Goal: Transaction & Acquisition: Obtain resource

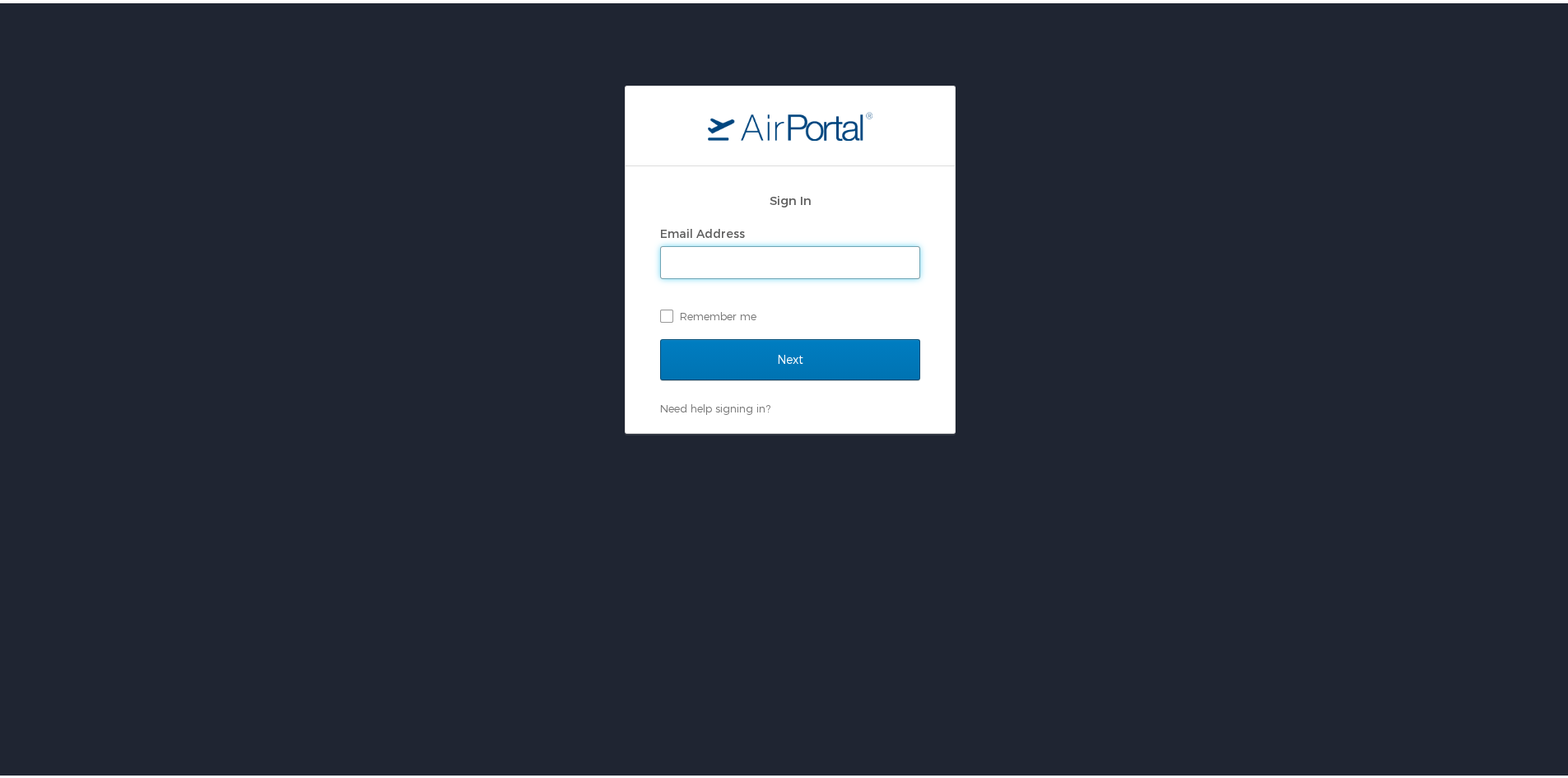
click at [756, 259] on input "Email Address" at bounding box center [789, 259] width 258 height 32
paste input "janegregoire@registrypartners.com"
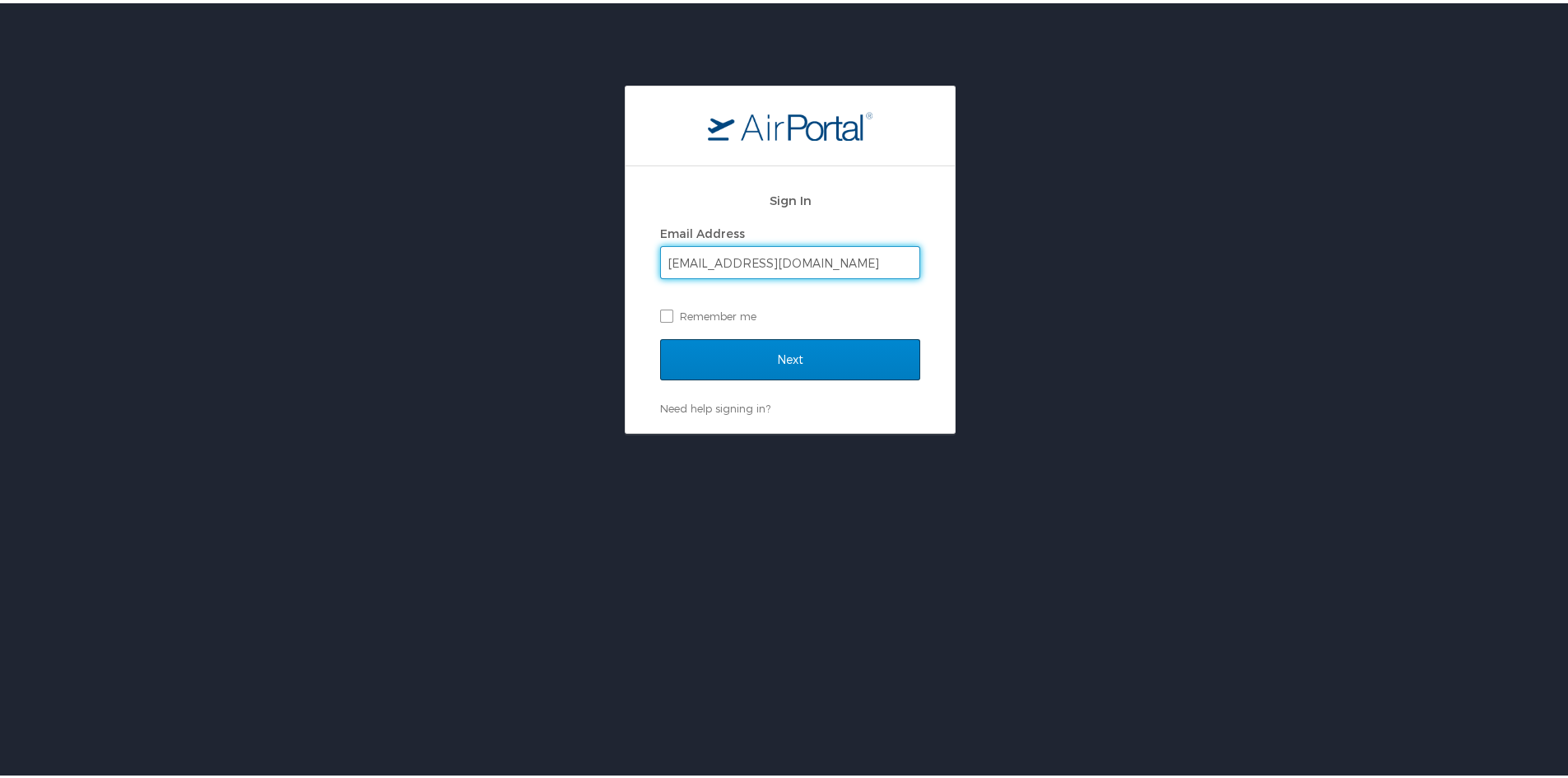
type input "janegregoire@registrypartners.com"
click at [786, 367] on input "Next" at bounding box center [789, 356] width 260 height 42
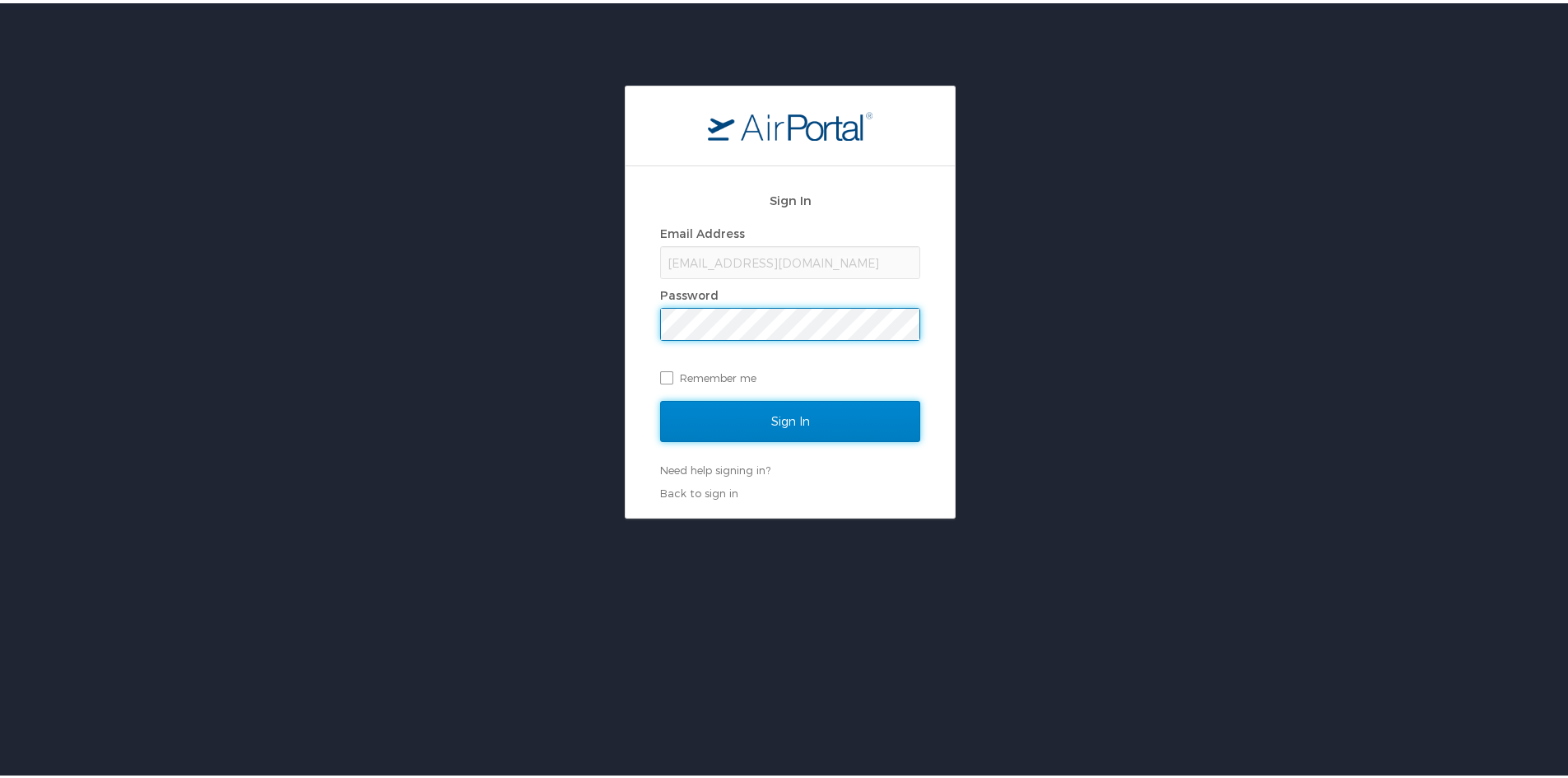
click at [821, 421] on input "Sign In" at bounding box center [789, 419] width 260 height 42
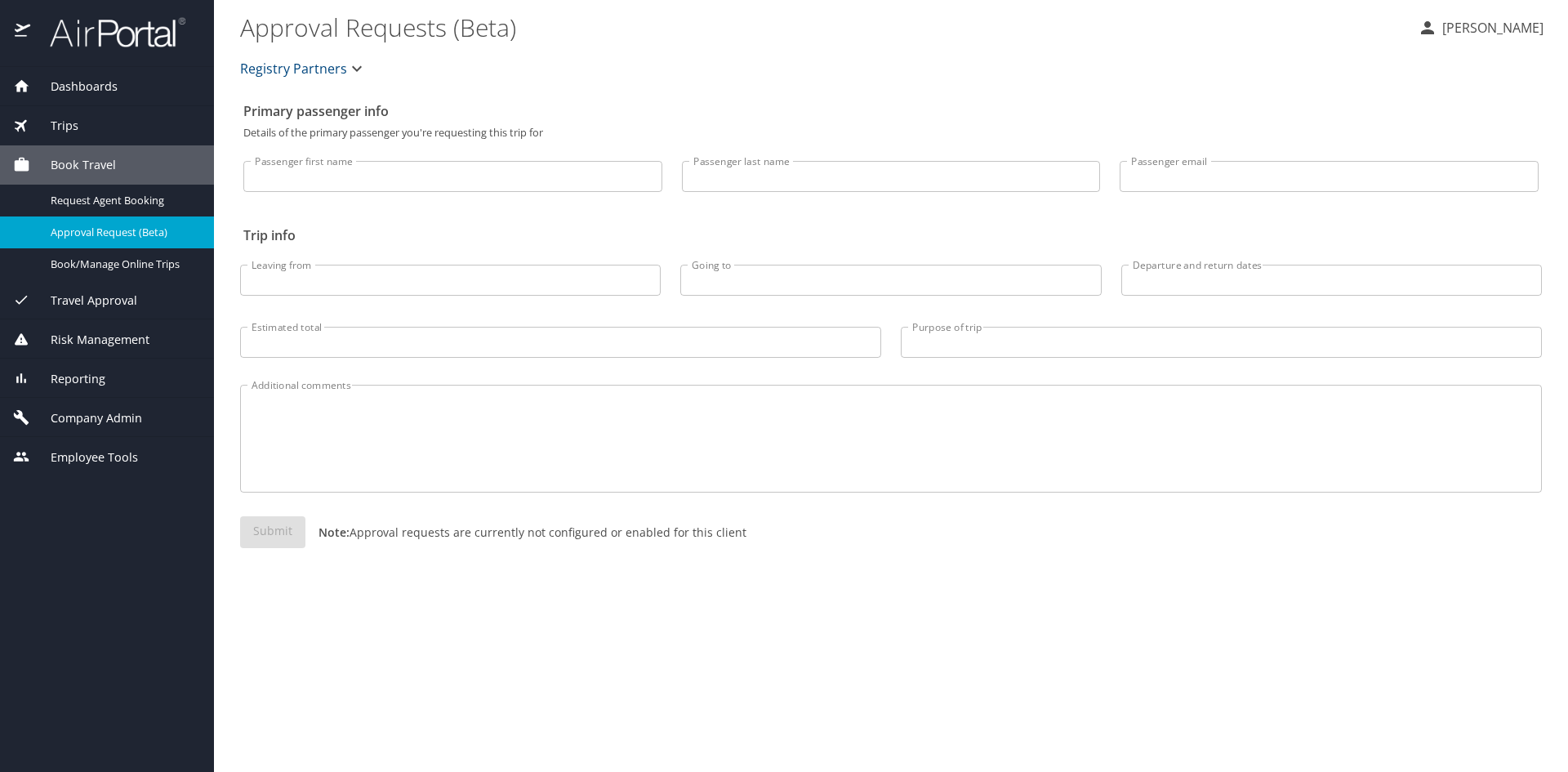
click at [79, 120] on span "Trips" at bounding box center [54, 126] width 48 height 18
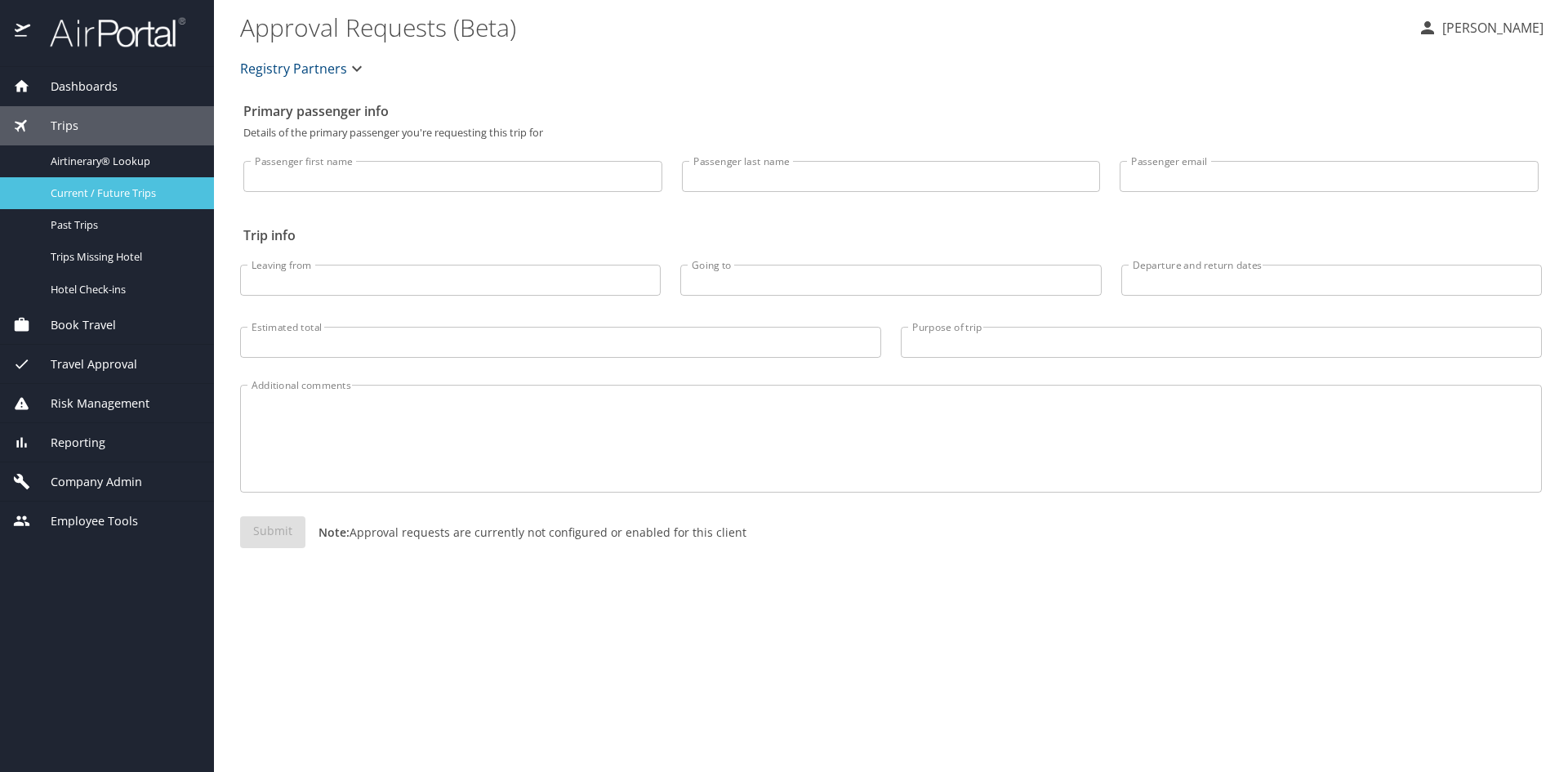
click at [111, 197] on span "Current / Future Trips" at bounding box center [123, 193] width 143 height 16
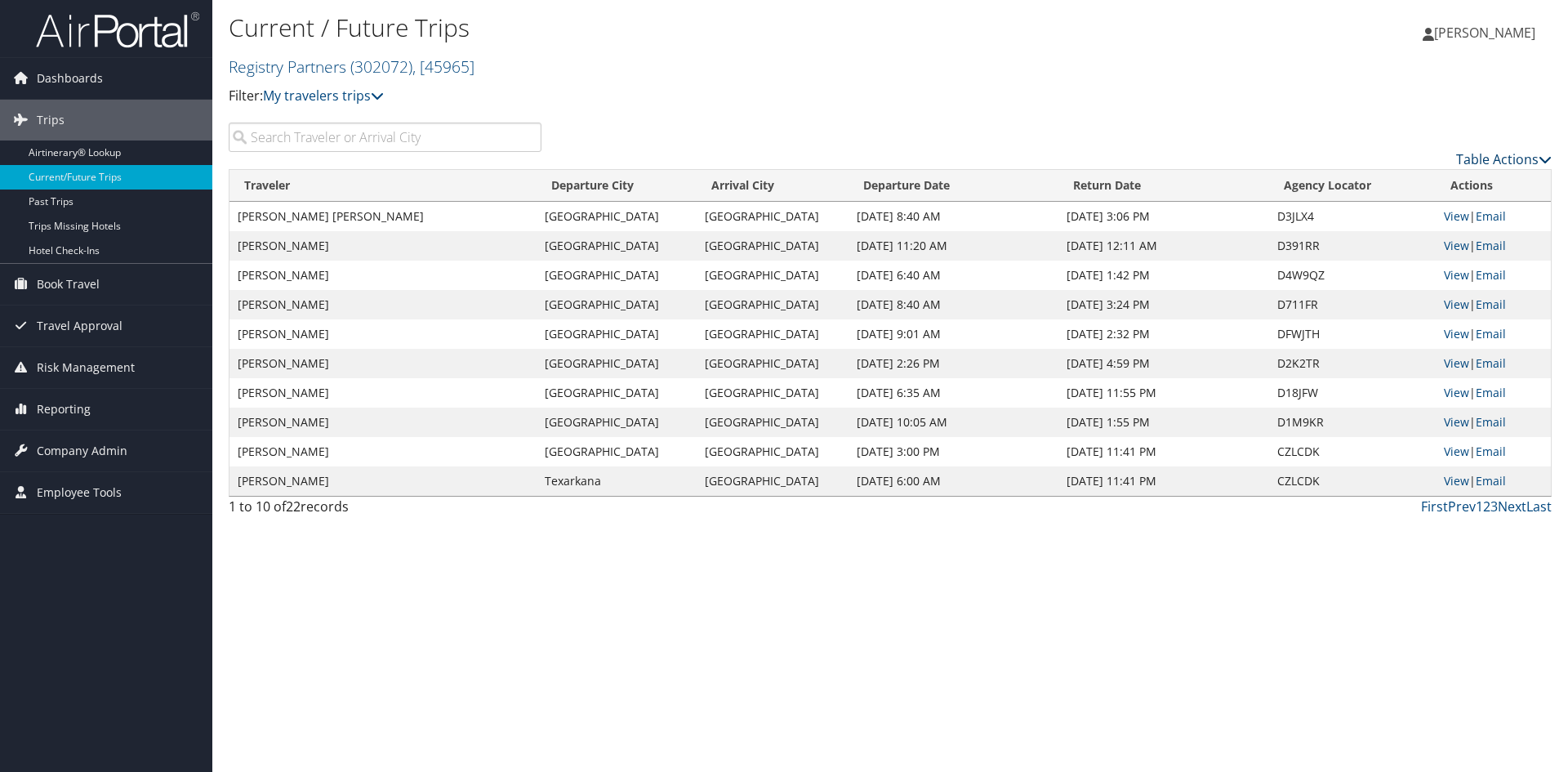
click at [1507, 168] on link "Table Actions" at bounding box center [1503, 159] width 95 height 18
click at [1403, 288] on link "Page Length" at bounding box center [1434, 274] width 215 height 28
click at [1359, 289] on link "50" at bounding box center [1434, 275] width 215 height 28
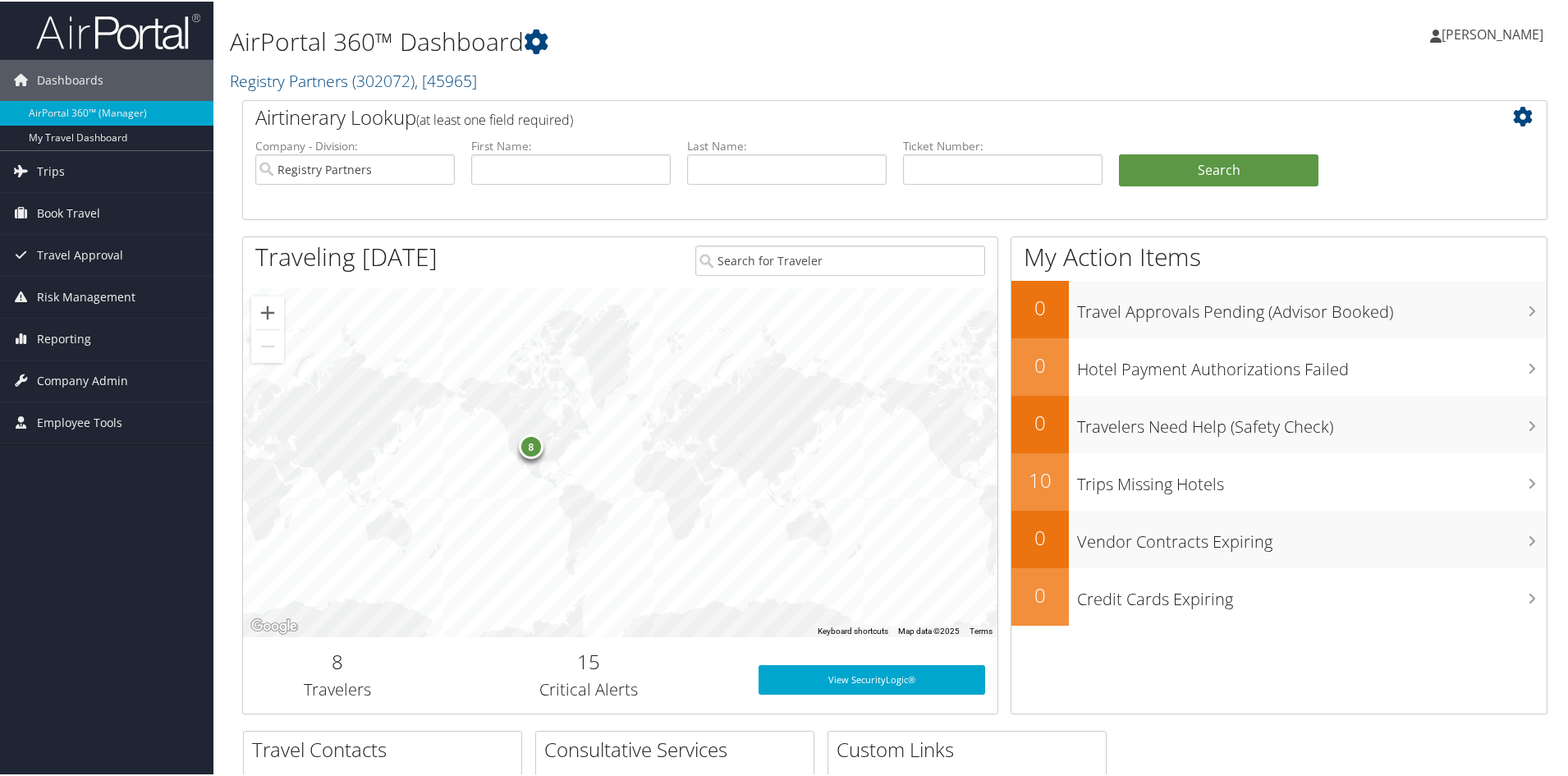
click at [1210, 66] on div "[PERSON_NAME] [PERSON_NAME] My Settings Travel Agency Contacts View Travel Prof…" at bounding box center [1313, 39] width 525 height 63
click at [58, 176] on span "Trips" at bounding box center [50, 170] width 28 height 41
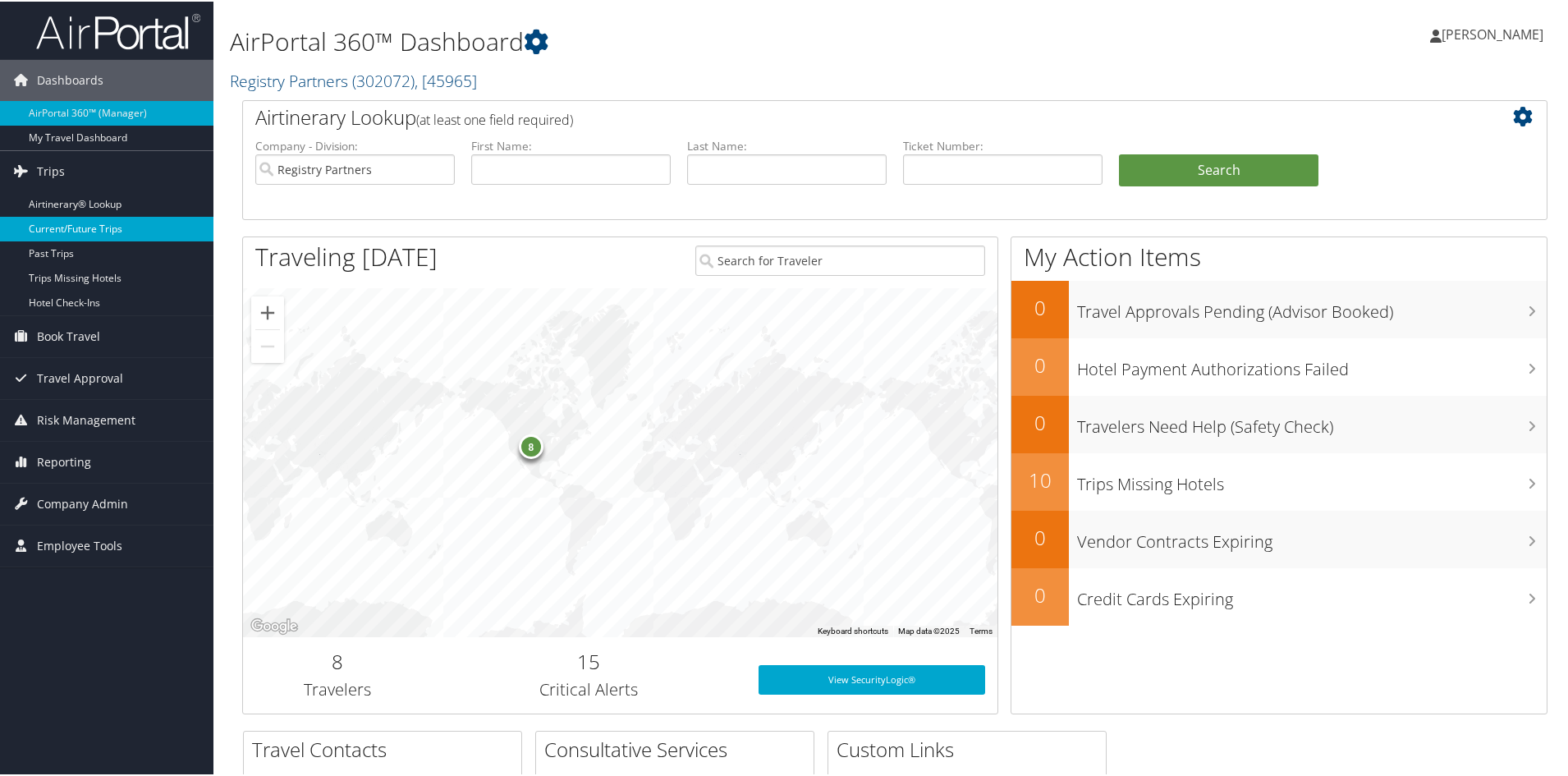
click at [79, 225] on link "Current/Future Trips" at bounding box center [107, 227] width 213 height 25
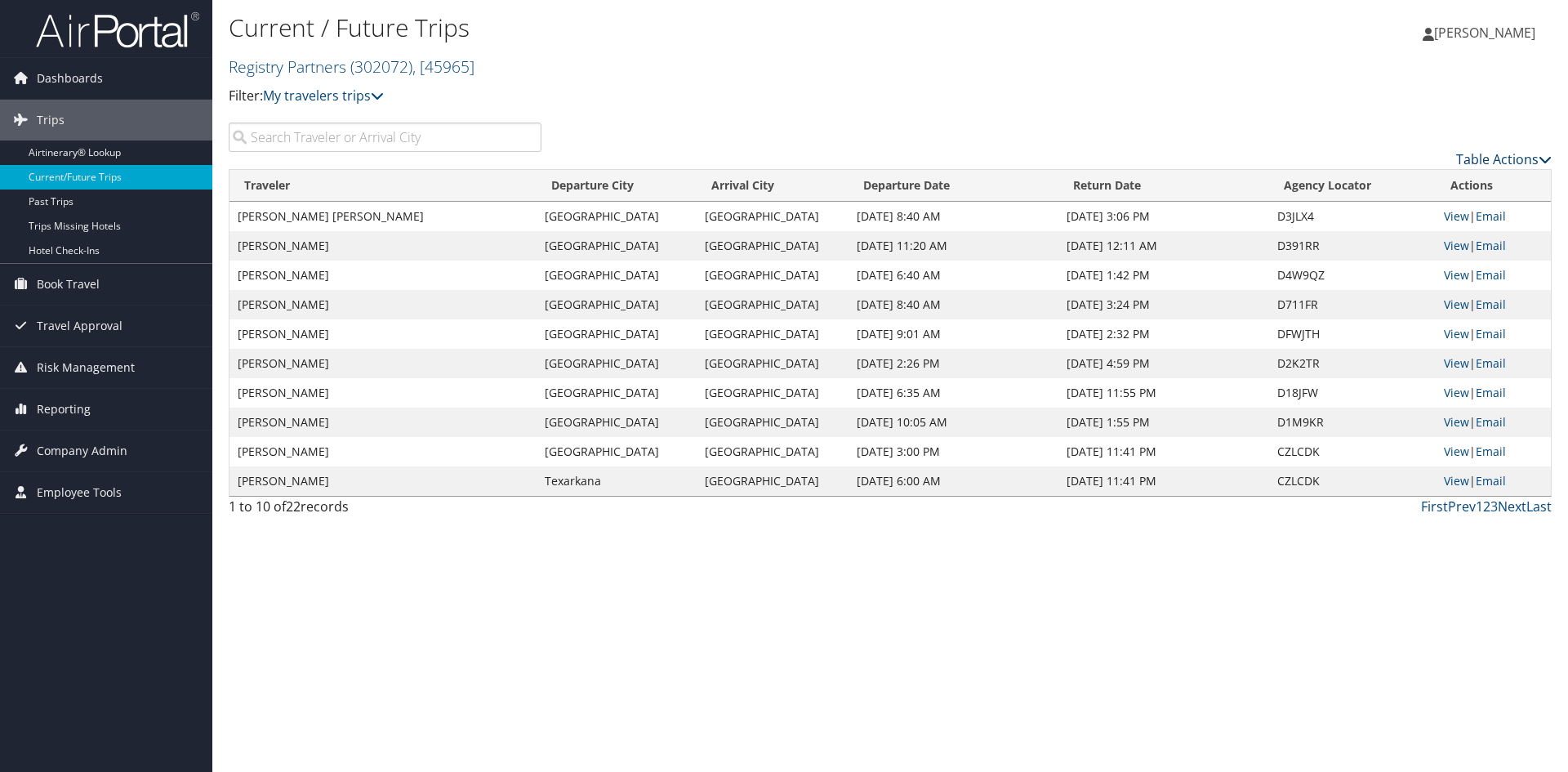
click at [1508, 168] on link "Table Actions" at bounding box center [1503, 159] width 95 height 18
click at [1366, 288] on link "Page Length" at bounding box center [1434, 274] width 215 height 28
click at [1357, 288] on link "50" at bounding box center [1434, 275] width 215 height 28
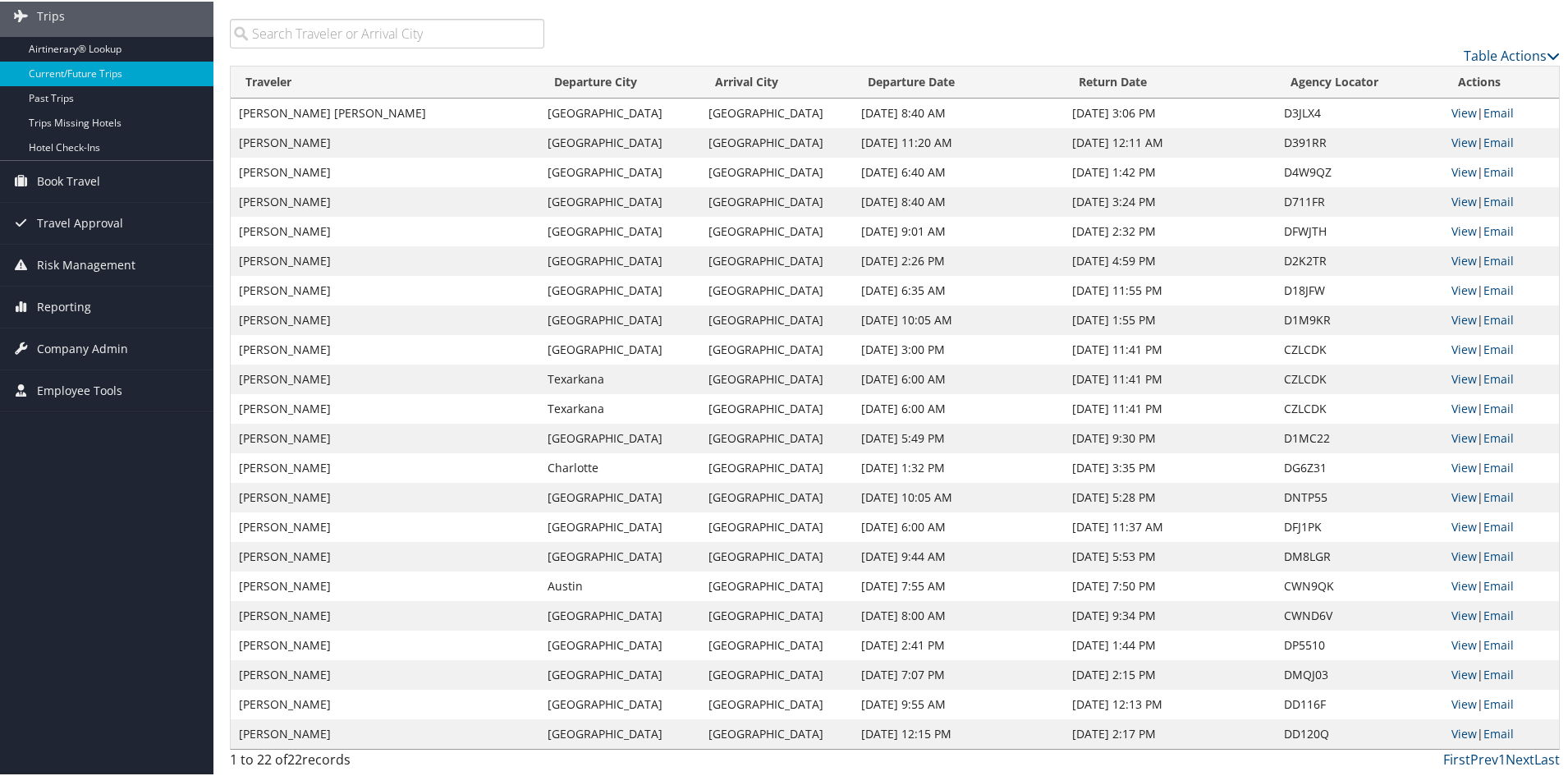
scroll to position [311, 0]
click at [1452, 636] on link "View" at bounding box center [1464, 644] width 26 height 16
click at [1463, 488] on link "View" at bounding box center [1464, 496] width 26 height 16
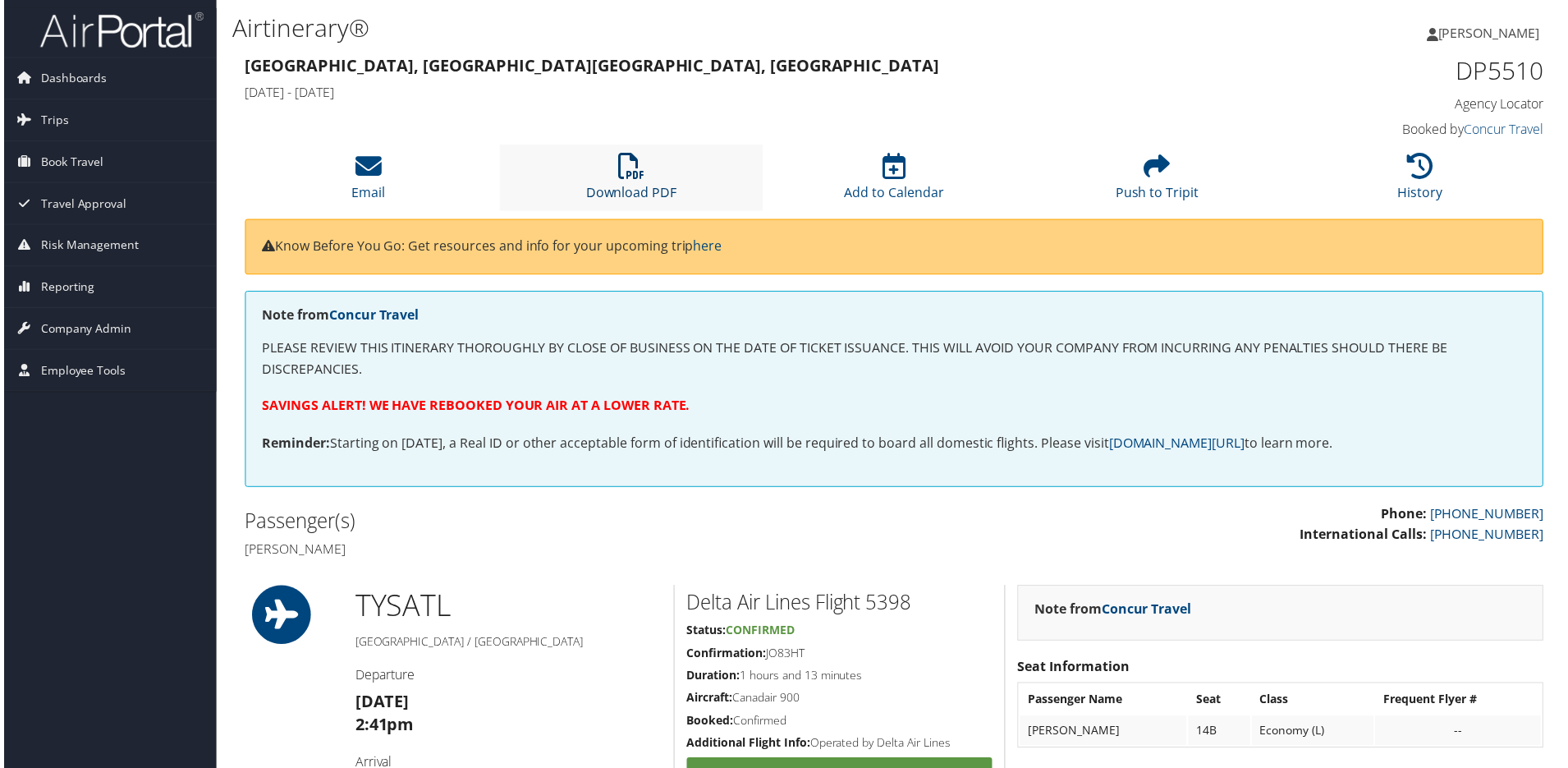
click at [631, 202] on link "Download PDF" at bounding box center [631, 183] width 91 height 39
click at [1418, 180] on icon at bounding box center [1423, 167] width 27 height 27
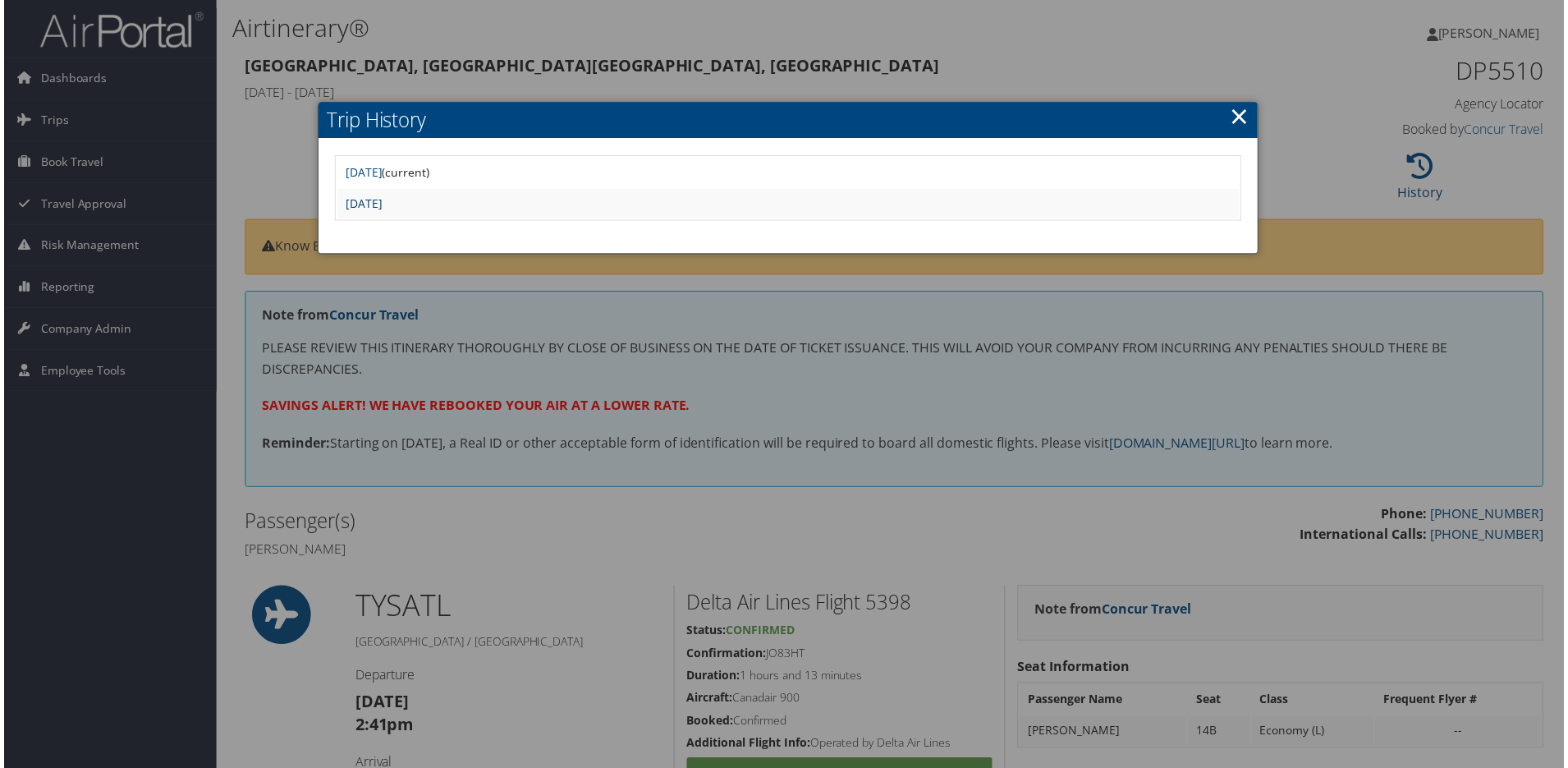
click at [380, 212] on link "[DATE]" at bounding box center [361, 204] width 37 height 16
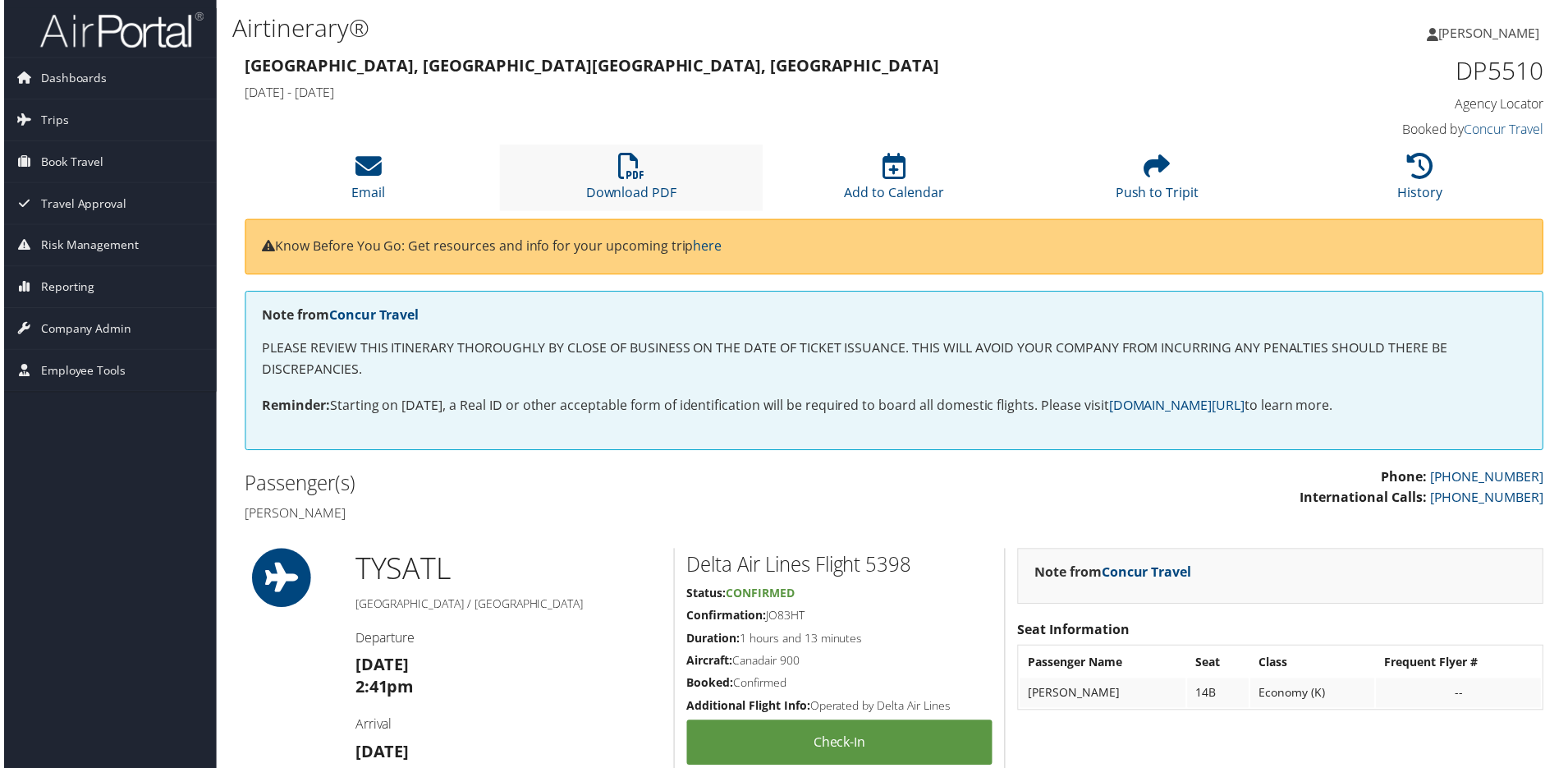
click at [646, 212] on li "Download PDF" at bounding box center [631, 178] width 264 height 66
click at [628, 180] on icon at bounding box center [630, 167] width 27 height 27
click at [618, 180] on icon at bounding box center [630, 167] width 27 height 27
